Goal: Find specific page/section: Find specific page/section

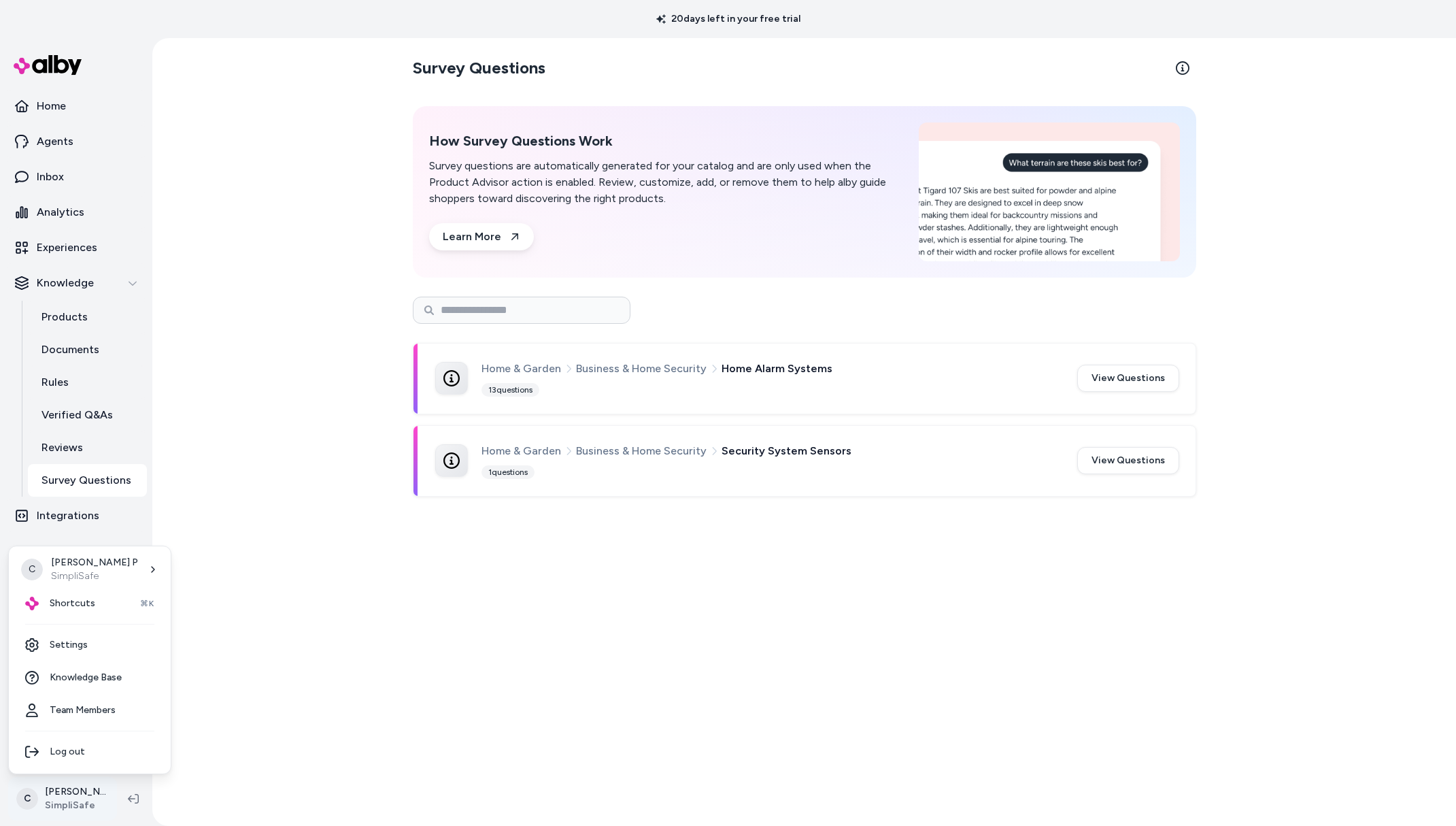
click at [75, 800] on html "20 days left in your free trial Home Agents Inbox Analytics Experiences Knowled…" at bounding box center [728, 413] width 1456 height 826
click at [72, 610] on div "Shortcuts ⌘K" at bounding box center [89, 604] width 151 height 33
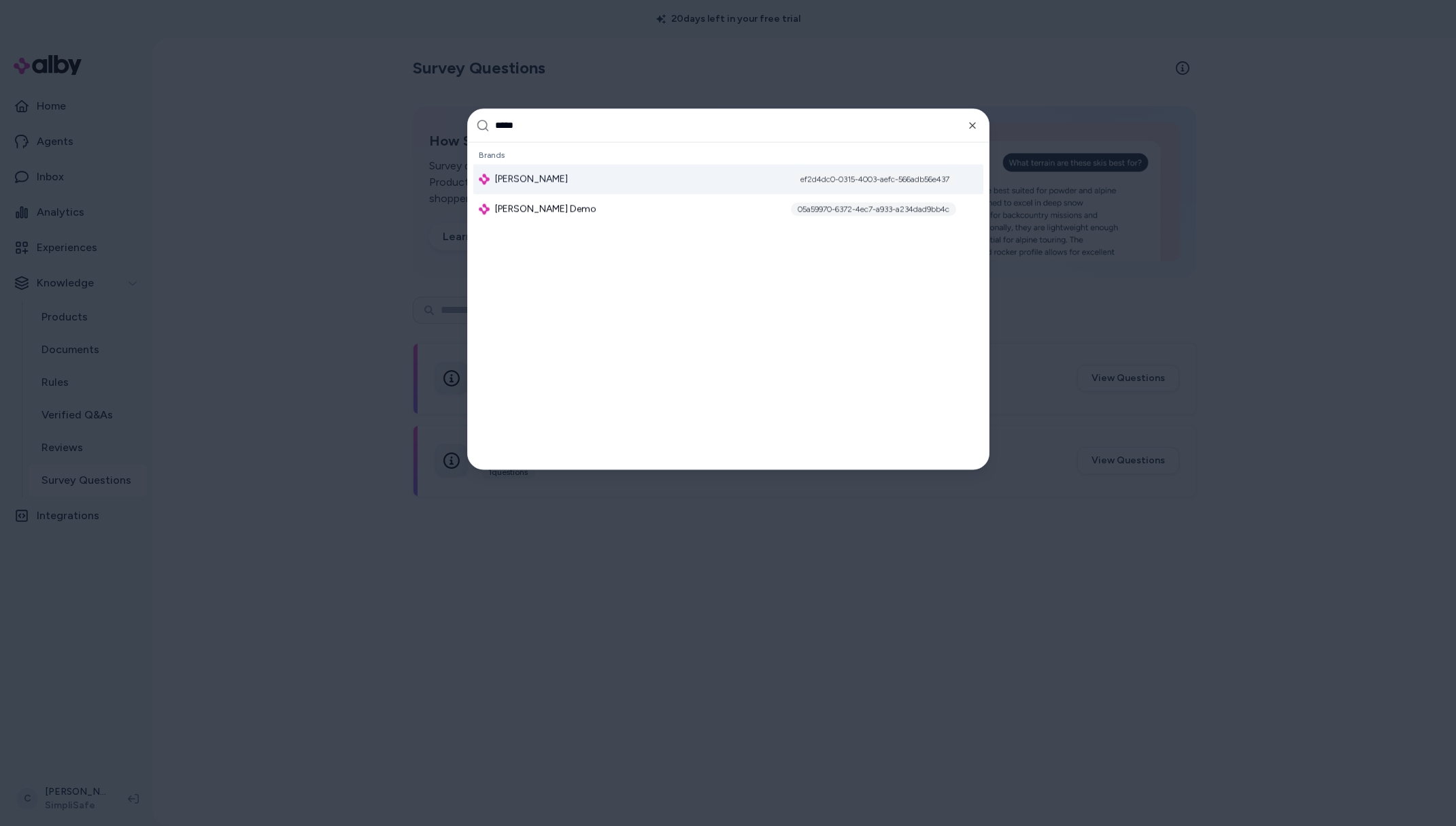
type input "*****"
click at [532, 181] on span "[PERSON_NAME]" at bounding box center [531, 179] width 72 height 14
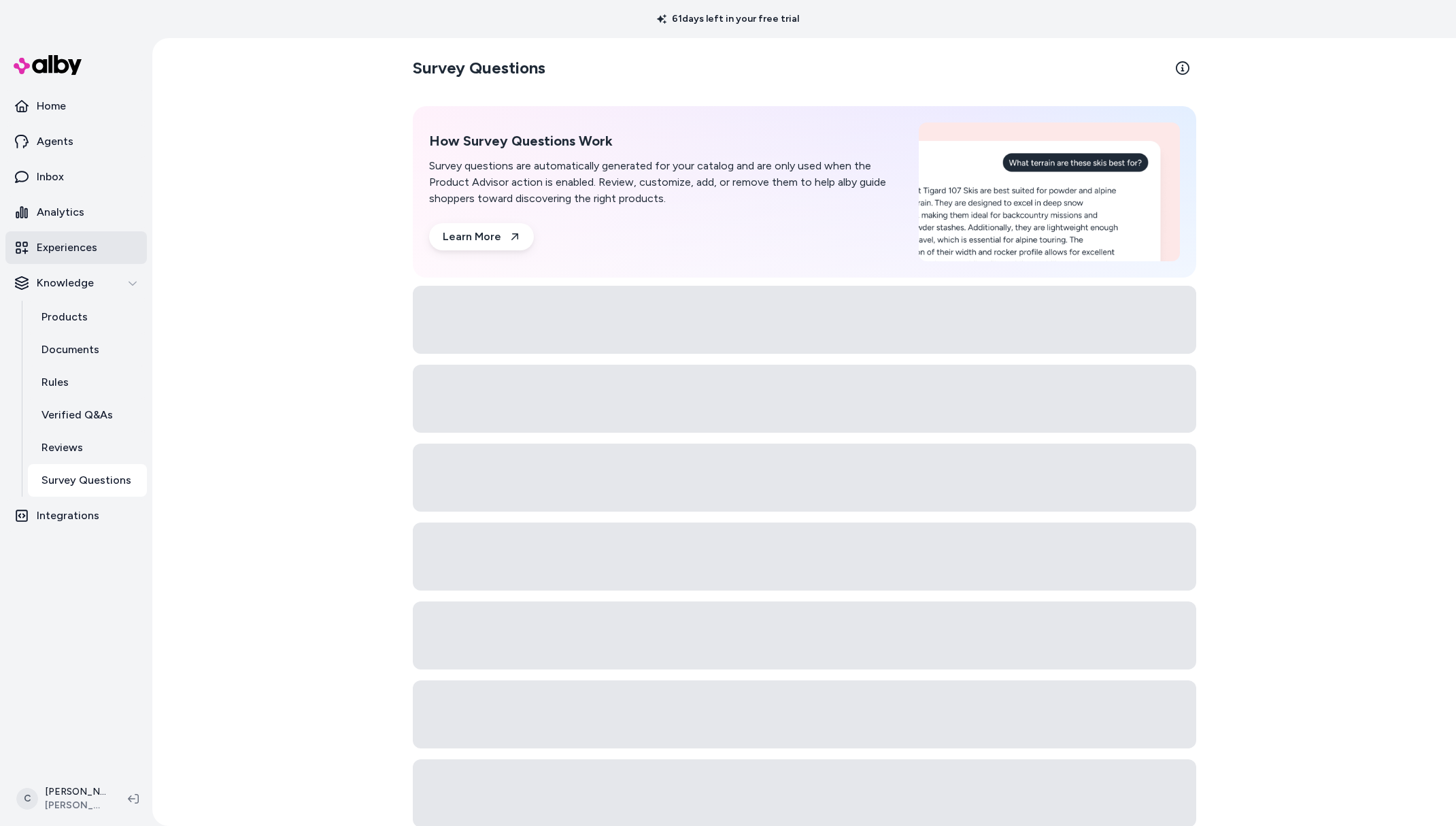
drag, startPoint x: 63, startPoint y: 199, endPoint x: 75, endPoint y: 248, distance: 50.4
click at [63, 199] on link "Analytics" at bounding box center [77, 212] width 142 height 33
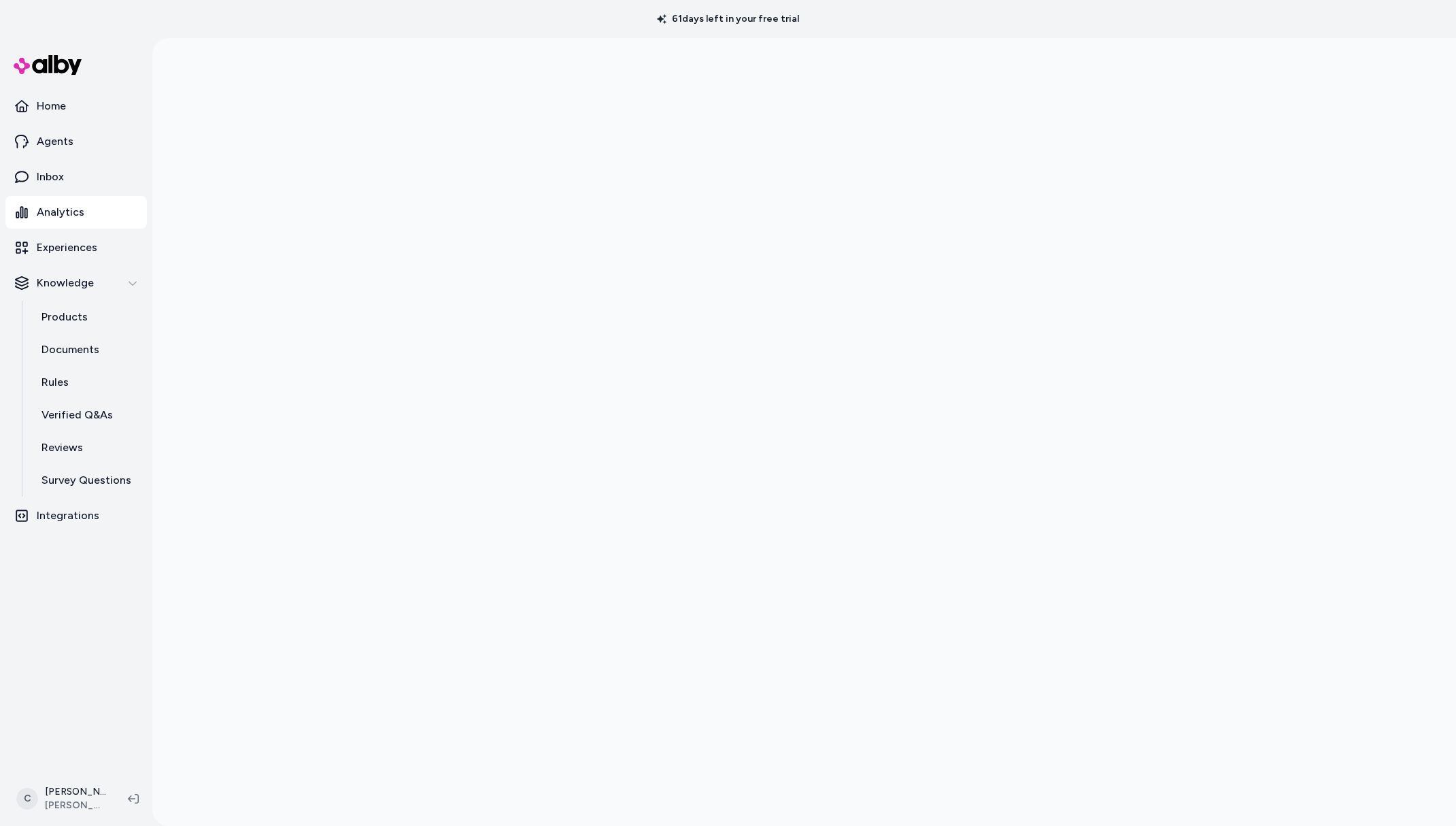
click at [224, 407] on div at bounding box center [804, 450] width 1304 height 826
click at [1366, 165] on div at bounding box center [804, 450] width 1304 height 826
click at [271, 534] on div at bounding box center [804, 450] width 1304 height 826
click at [284, 565] on div at bounding box center [804, 450] width 1304 height 826
click at [96, 311] on link "Products" at bounding box center [87, 317] width 119 height 33
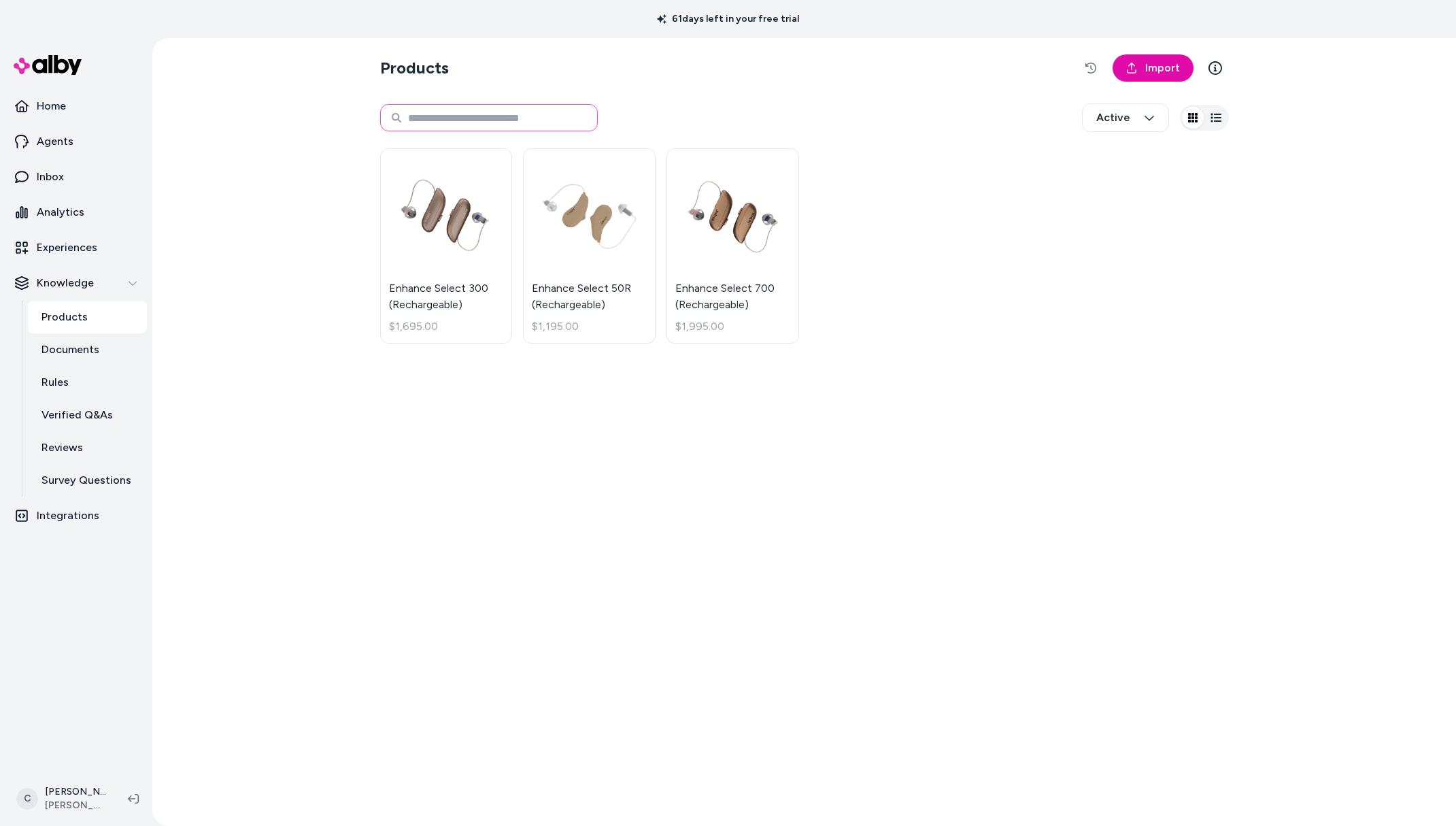
click at [516, 111] on input at bounding box center [489, 117] width 217 height 27
